Goal: Information Seeking & Learning: Learn about a topic

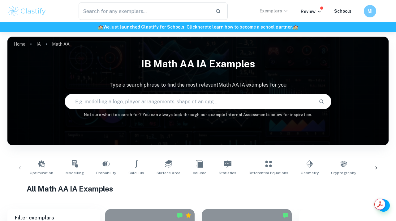
click at [280, 12] on p "Exemplars" at bounding box center [274, 10] width 29 height 7
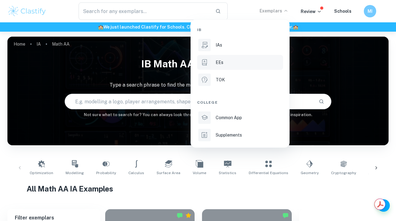
click at [223, 67] on li "EEs" at bounding box center [240, 62] width 86 height 15
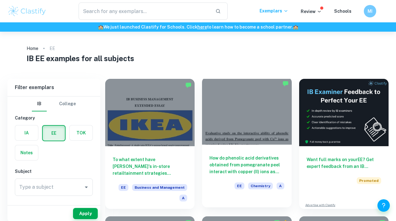
scroll to position [4, 0]
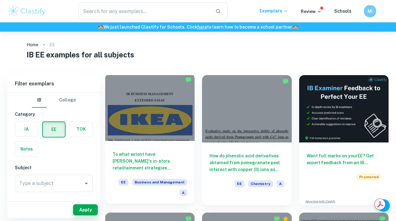
click at [167, 150] on div "To what extent have [PERSON_NAME]'s in-store retailtainment strategies contribu…" at bounding box center [150, 172] width 90 height 63
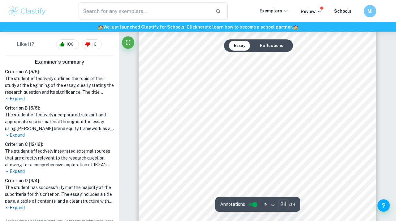
scroll to position [7966, 0]
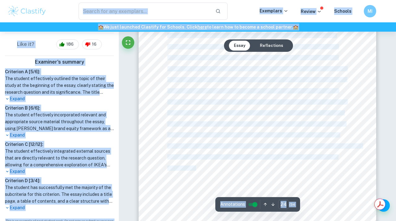
drag, startPoint x: 199, startPoint y: 173, endPoint x: 190, endPoint y: 20, distance: 153.3
click at [182, 50] on div at bounding box center [258, 73] width 238 height 336
click at [211, 163] on div "approach has its complexities and challenges. The store's intricate layout, des…" at bounding box center [258, 73] width 238 height 336
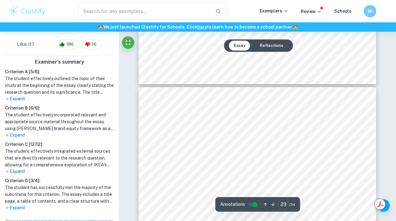
scroll to position [7417, 0]
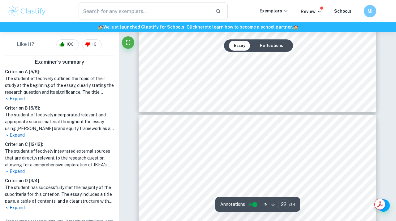
drag, startPoint x: 165, startPoint y: 146, endPoint x: 178, endPoint y: 179, distance: 36.0
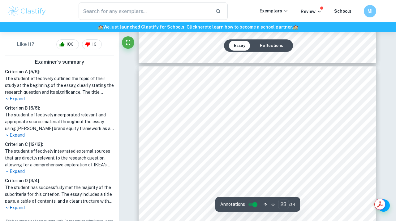
scroll to position [7478, 0]
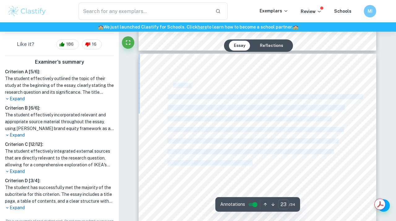
drag, startPoint x: 166, startPoint y: 147, endPoint x: 173, endPoint y: 85, distance: 62.3
click at [173, 85] on div "Conclusion In conclusion, [PERSON_NAME]'s large number of in-store retailtainme…" at bounding box center [258, 222] width 238 height 336
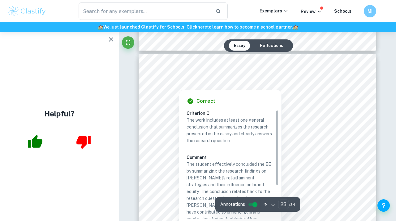
scroll to position [7783, 0]
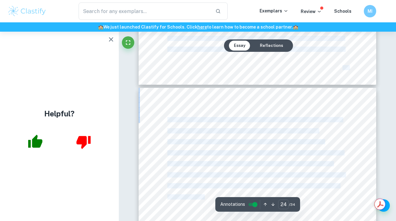
drag, startPoint x: 205, startPoint y: 195, endPoint x: 169, endPoint y: 39, distance: 160.6
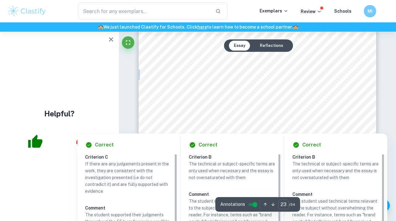
scroll to position [7509, 0]
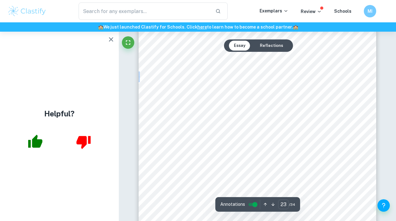
drag, startPoint x: 165, startPoint y: 64, endPoint x: 189, endPoint y: 59, distance: 24.4
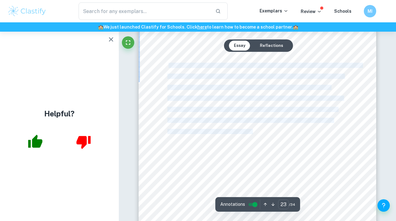
drag, startPoint x: 164, startPoint y: 65, endPoint x: 169, endPoint y: 64, distance: 4.4
click at [169, 64] on div "Conclusion In conclusion, [PERSON_NAME]'s large number of in-store retailtainme…" at bounding box center [258, 190] width 238 height 336
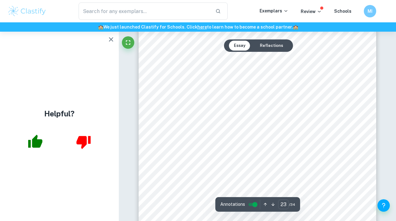
drag, startPoint x: 167, startPoint y: 66, endPoint x: 253, endPoint y: 129, distance: 106.8
click at [253, 129] on div "Conclusion In conclusion, [PERSON_NAME]'s large number of in-store retailtainme…" at bounding box center [258, 190] width 238 height 336
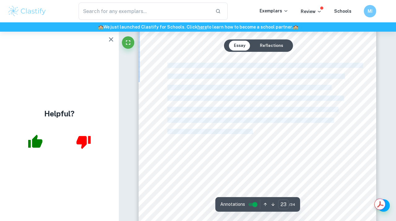
drag, startPoint x: 260, startPoint y: 133, endPoint x: 168, endPoint y: 64, distance: 114.7
click at [168, 63] on div "Conclusion In conclusion, [PERSON_NAME]'s large number of in-store retailtainme…" at bounding box center [258, 190] width 238 height 336
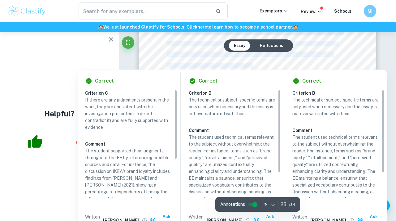
scroll to position [7769, 0]
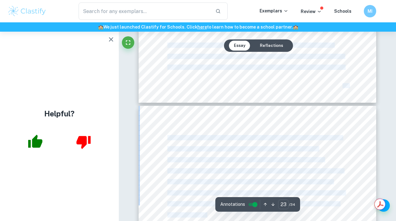
type input "24"
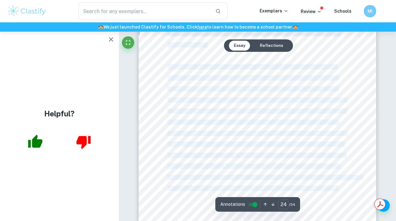
scroll to position [7960, 0]
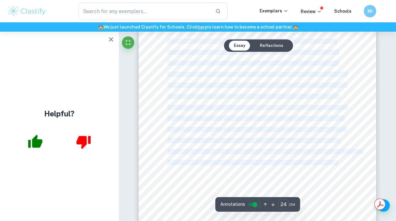
drag, startPoint x: 168, startPoint y: 87, endPoint x: 208, endPoint y: 176, distance: 97.7
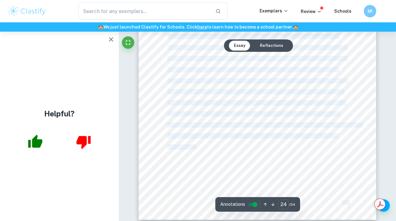
scroll to position [8003, 0]
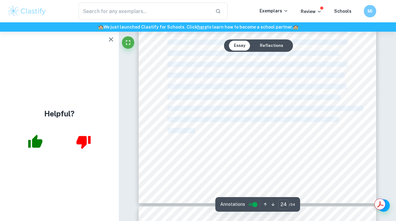
drag, startPoint x: 169, startPoint y: 46, endPoint x: 195, endPoint y: 133, distance: 90.9
copy div "KEA's infusion of Swedish culture into its brand identity and its dedication to…"
